Goal: Task Accomplishment & Management: Complete application form

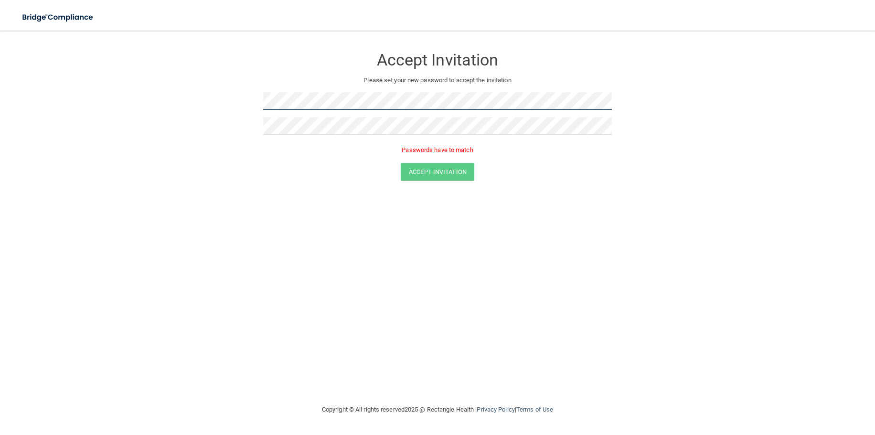
click at [242, 97] on form "Accept Invitation Please set your new password to accept the invitation Passwor…" at bounding box center [437, 116] width 837 height 152
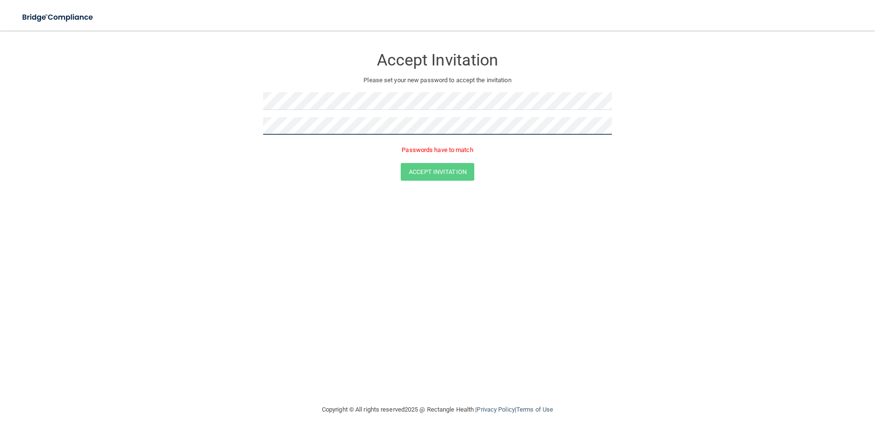
click at [233, 113] on form "Accept Invitation Please set your new password to accept the invitation Passwor…" at bounding box center [437, 116] width 837 height 152
click at [242, 123] on form "Accept Invitation Please set your new password to accept the invitation Passwor…" at bounding box center [437, 116] width 837 height 152
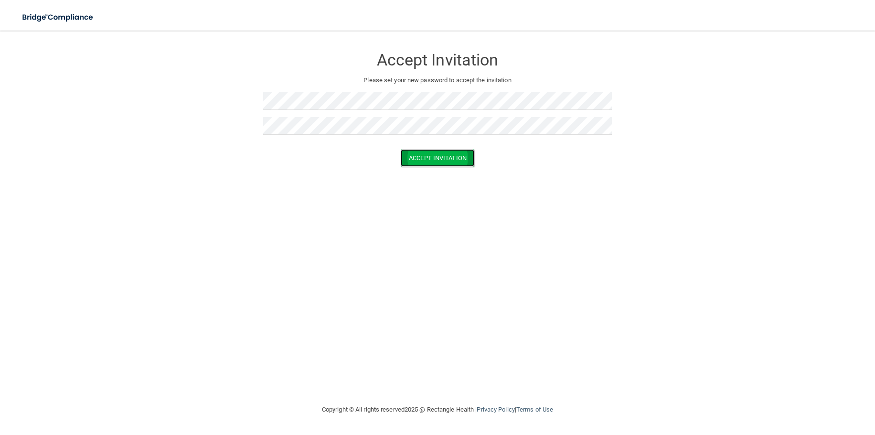
click at [451, 160] on button "Accept Invitation" at bounding box center [438, 158] width 74 height 18
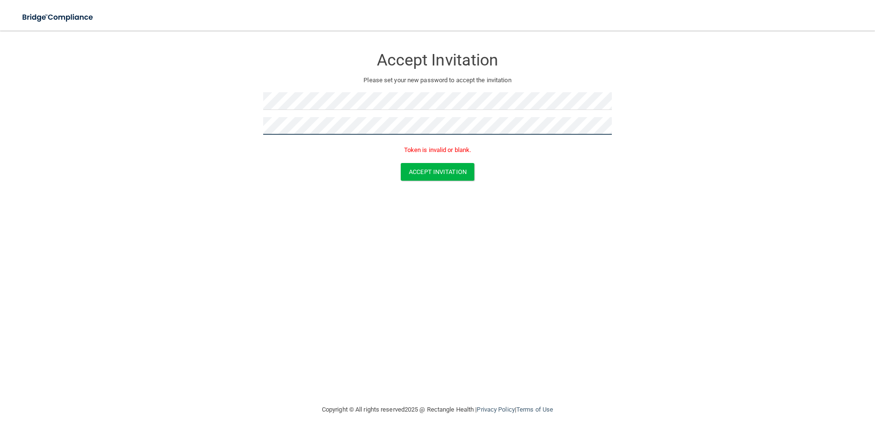
click at [216, 117] on form "Accept Invitation Please set your new password to accept the invitation Token i…" at bounding box center [437, 116] width 837 height 152
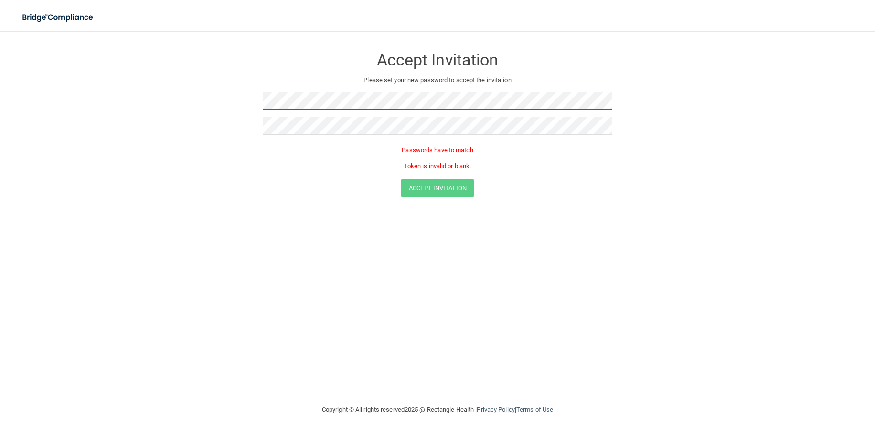
click at [242, 100] on form "Accept Invitation Please set your new password to accept the invitation Passwor…" at bounding box center [437, 124] width 837 height 168
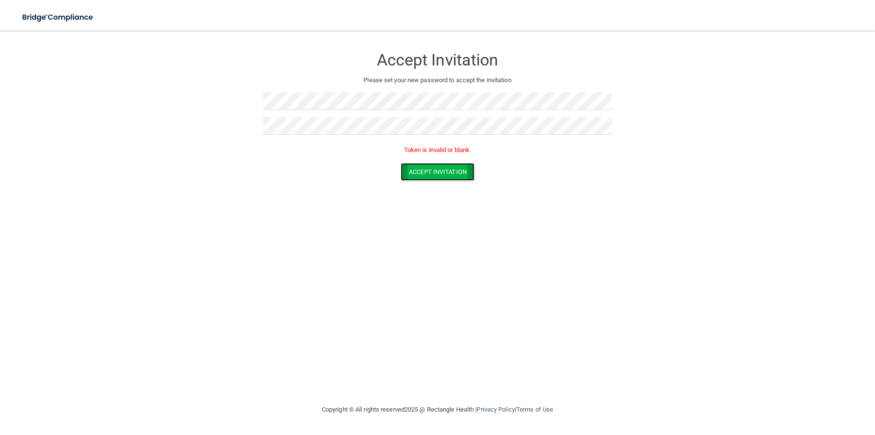
click at [438, 170] on button "Accept Invitation" at bounding box center [438, 172] width 74 height 18
click at [438, 172] on button "Accept Invitation" at bounding box center [438, 172] width 74 height 18
click at [451, 159] on button "Accept Invitation" at bounding box center [438, 158] width 74 height 18
click at [228, 129] on form "Accept Invitation Please set your new password to accept the invitation Token i…" at bounding box center [437, 116] width 837 height 152
click at [427, 159] on button "Accept Invitation" at bounding box center [438, 158] width 74 height 18
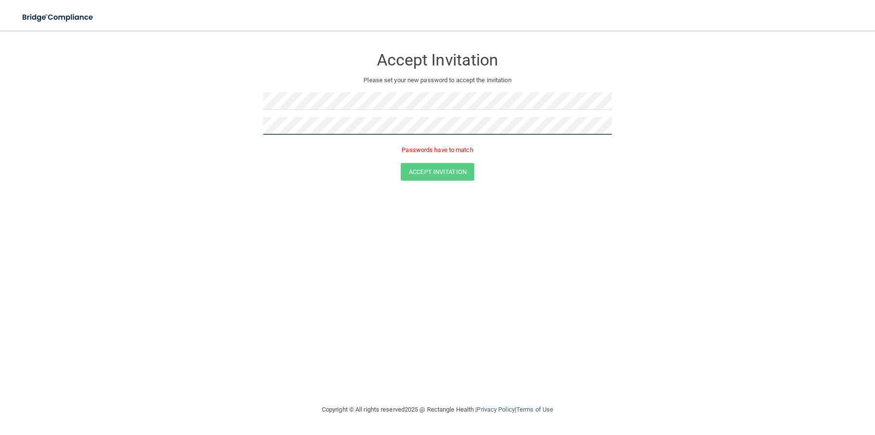
click at [208, 119] on form "Accept Invitation Please set your new password to accept the invitation Passwor…" at bounding box center [437, 116] width 837 height 152
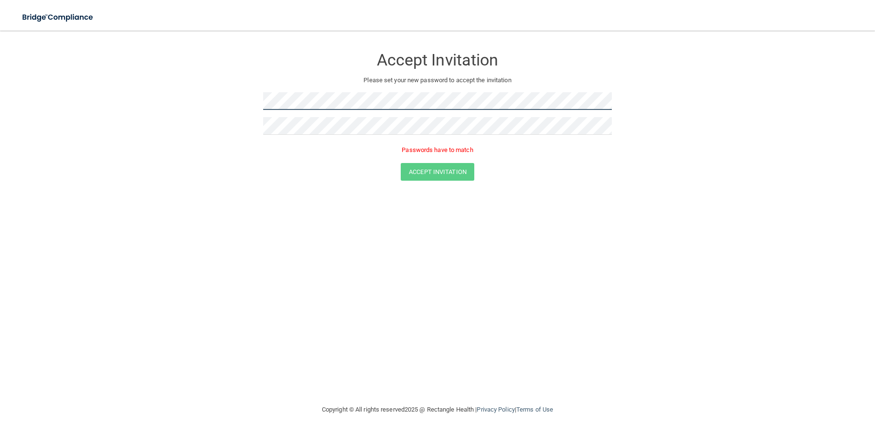
click at [241, 99] on form "Accept Invitation Please set your new password to accept the invitation Passwor…" at bounding box center [437, 116] width 837 height 152
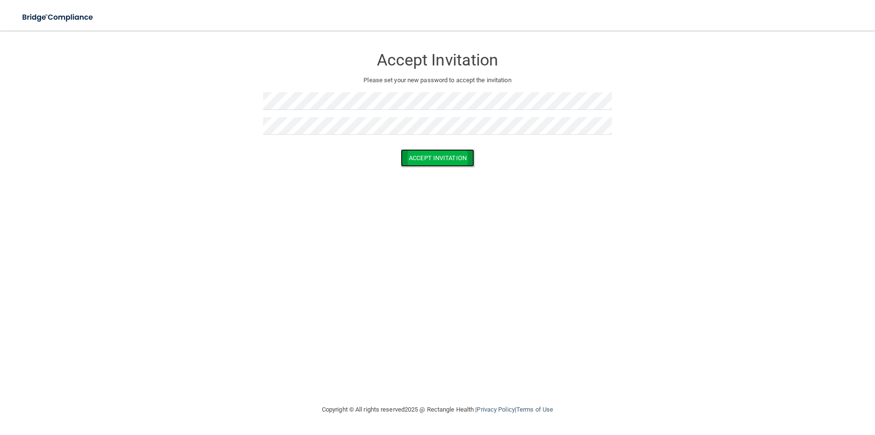
click at [442, 156] on button "Accept Invitation" at bounding box center [438, 158] width 74 height 18
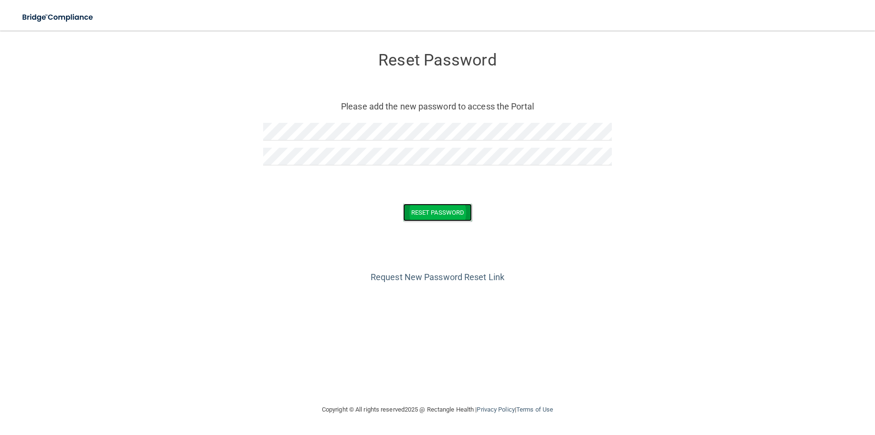
click at [416, 210] on button "Reset Password" at bounding box center [437, 212] width 69 height 18
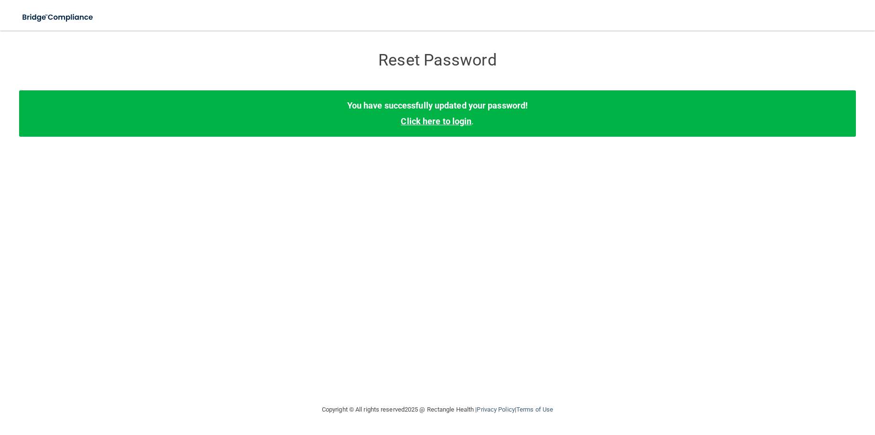
click at [437, 124] on link "Click here to login" at bounding box center [436, 121] width 71 height 10
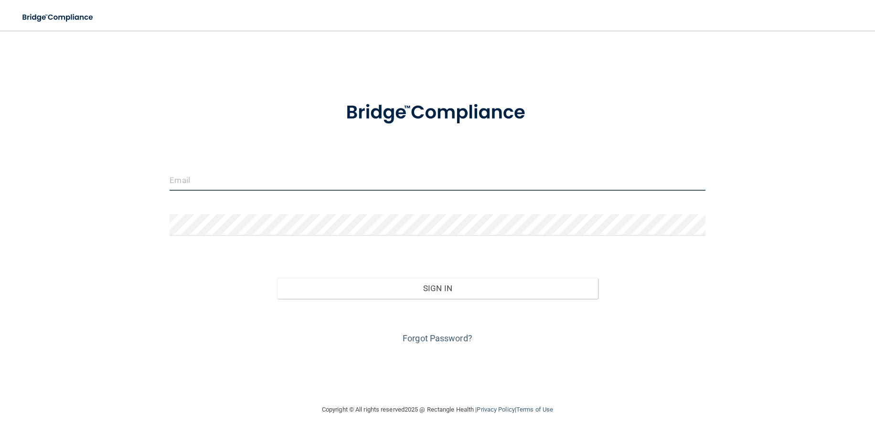
click at [228, 182] on input "email" at bounding box center [437, 179] width 535 height 21
type input "rtgmd5@gmail.com"
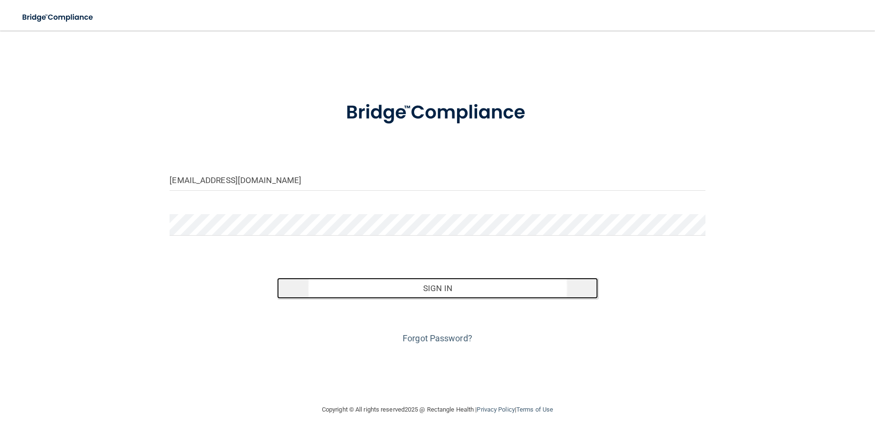
click at [318, 293] on button "Sign In" at bounding box center [437, 287] width 321 height 21
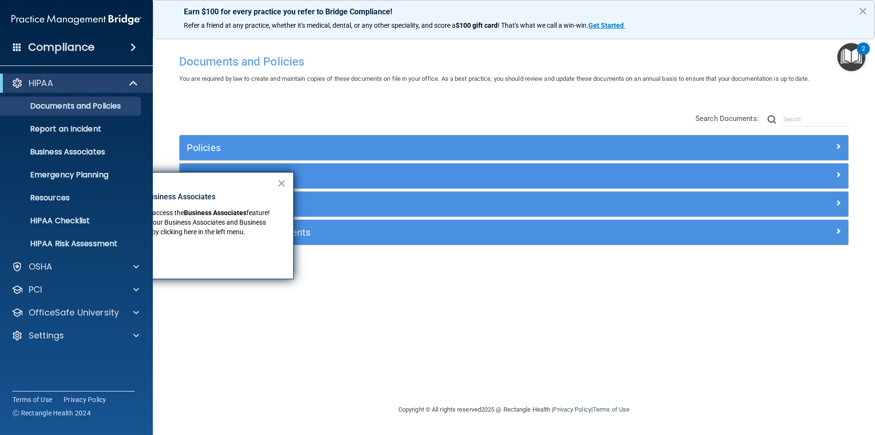
click at [407, 103] on div "Documents and Policies You are required by law to create and maintain copies of…" at bounding box center [514, 227] width 684 height 354
click at [460, 99] on div "Documents and Policies You are required by law to create and maintain copies of…" at bounding box center [514, 227] width 684 height 354
click at [279, 177] on button "×" at bounding box center [281, 182] width 9 height 15
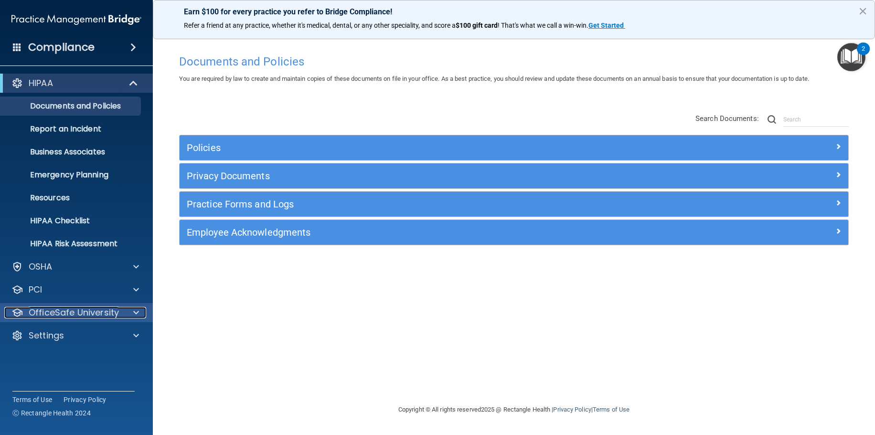
click at [56, 312] on p "OfficeSafe University" at bounding box center [74, 312] width 90 height 11
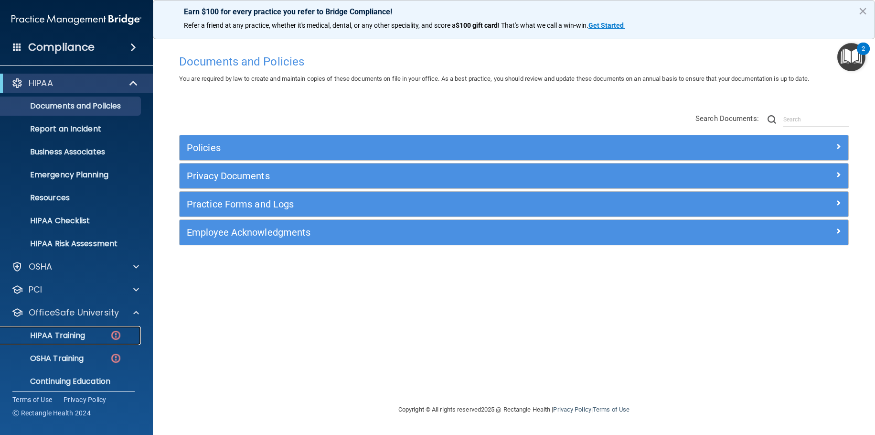
click at [57, 336] on p "HIPAA Training" at bounding box center [45, 335] width 79 height 10
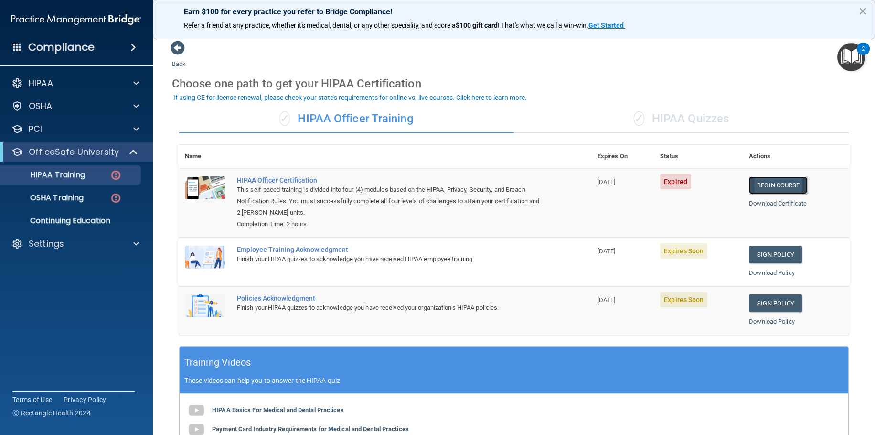
click at [769, 185] on link "Begin Course" at bounding box center [778, 185] width 58 height 18
